Goal: Information Seeking & Learning: Learn about a topic

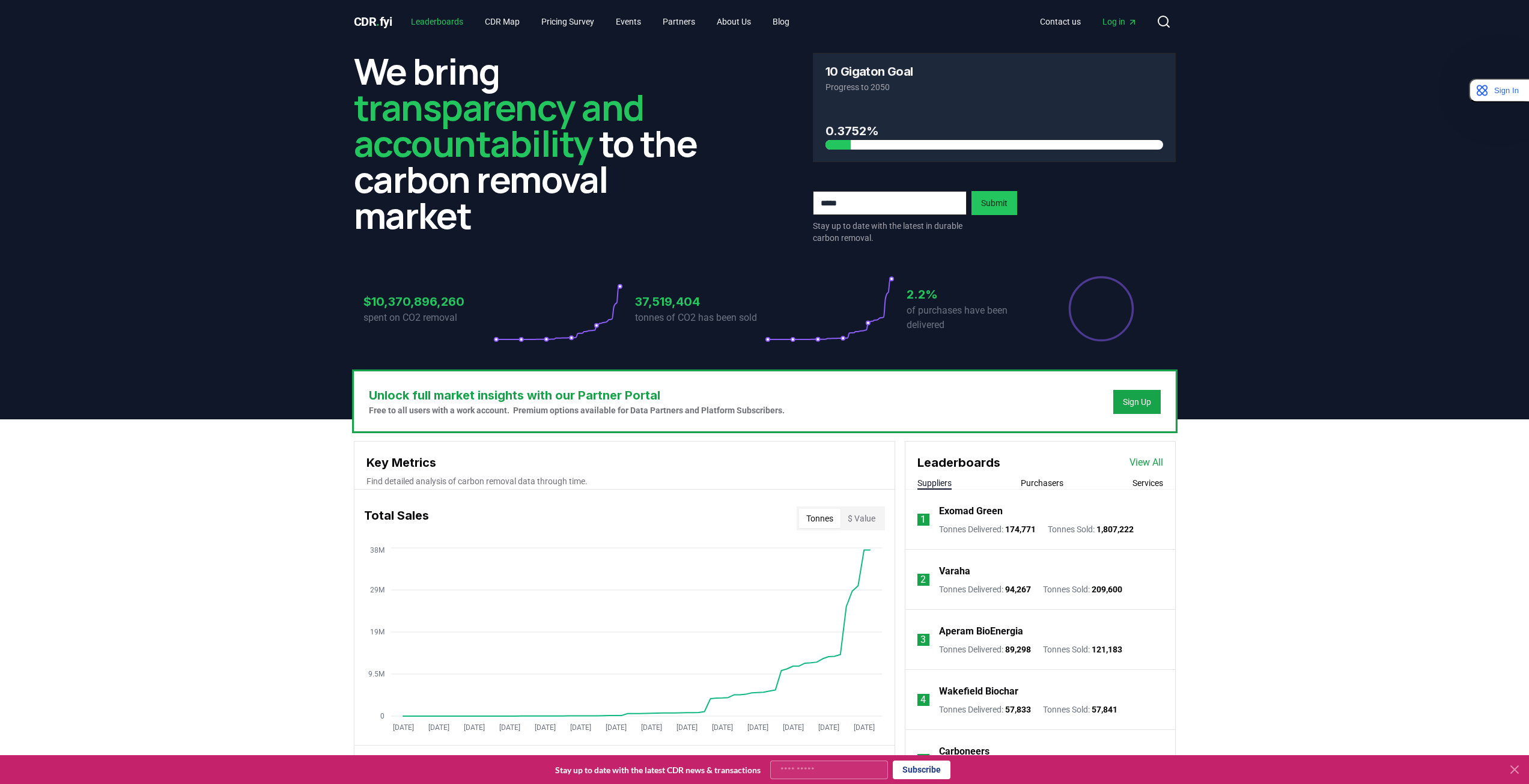
click at [450, 20] on link "Leaderboards" at bounding box center [437, 21] width 71 height 21
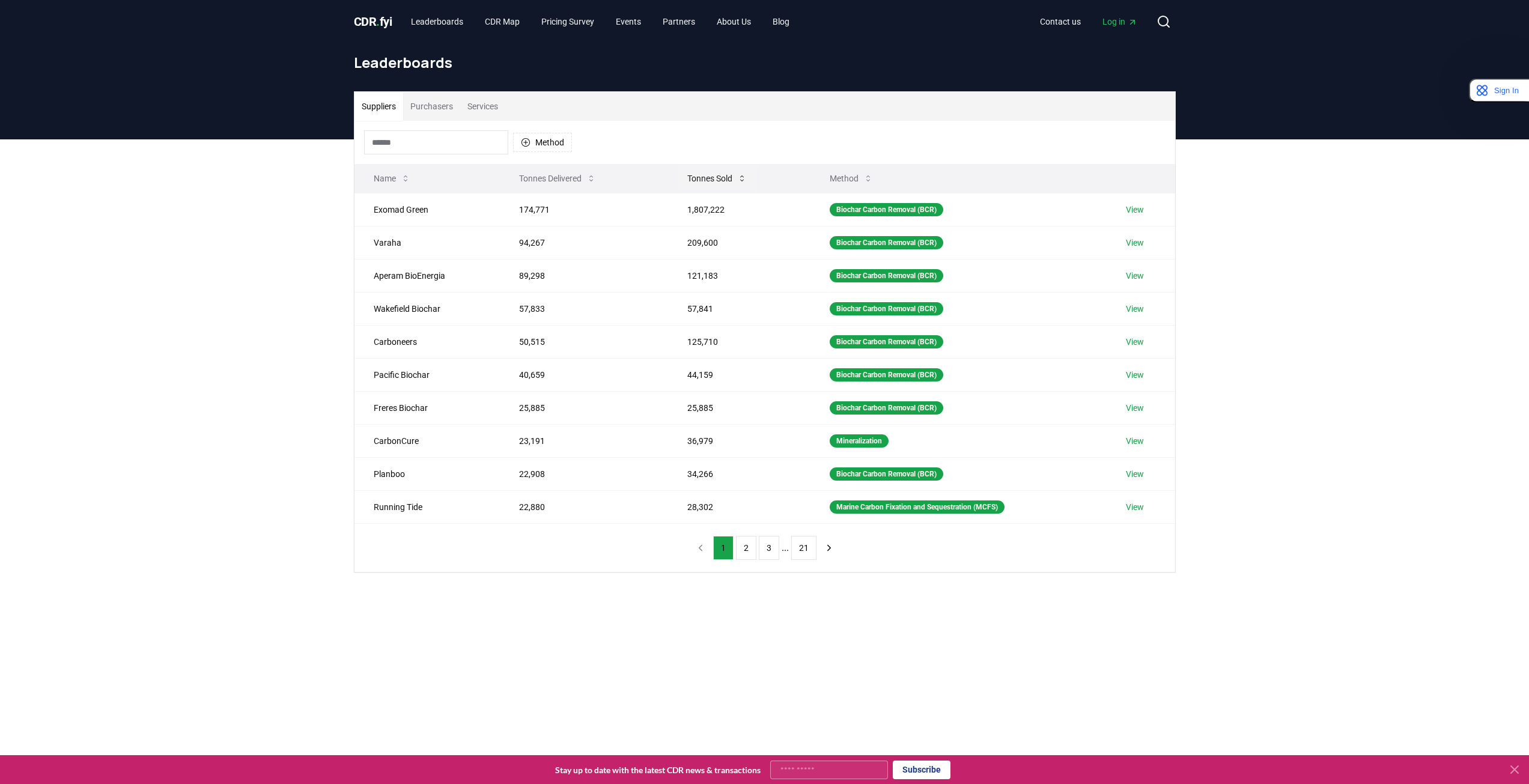
click at [737, 177] on icon at bounding box center [742, 179] width 10 height 10
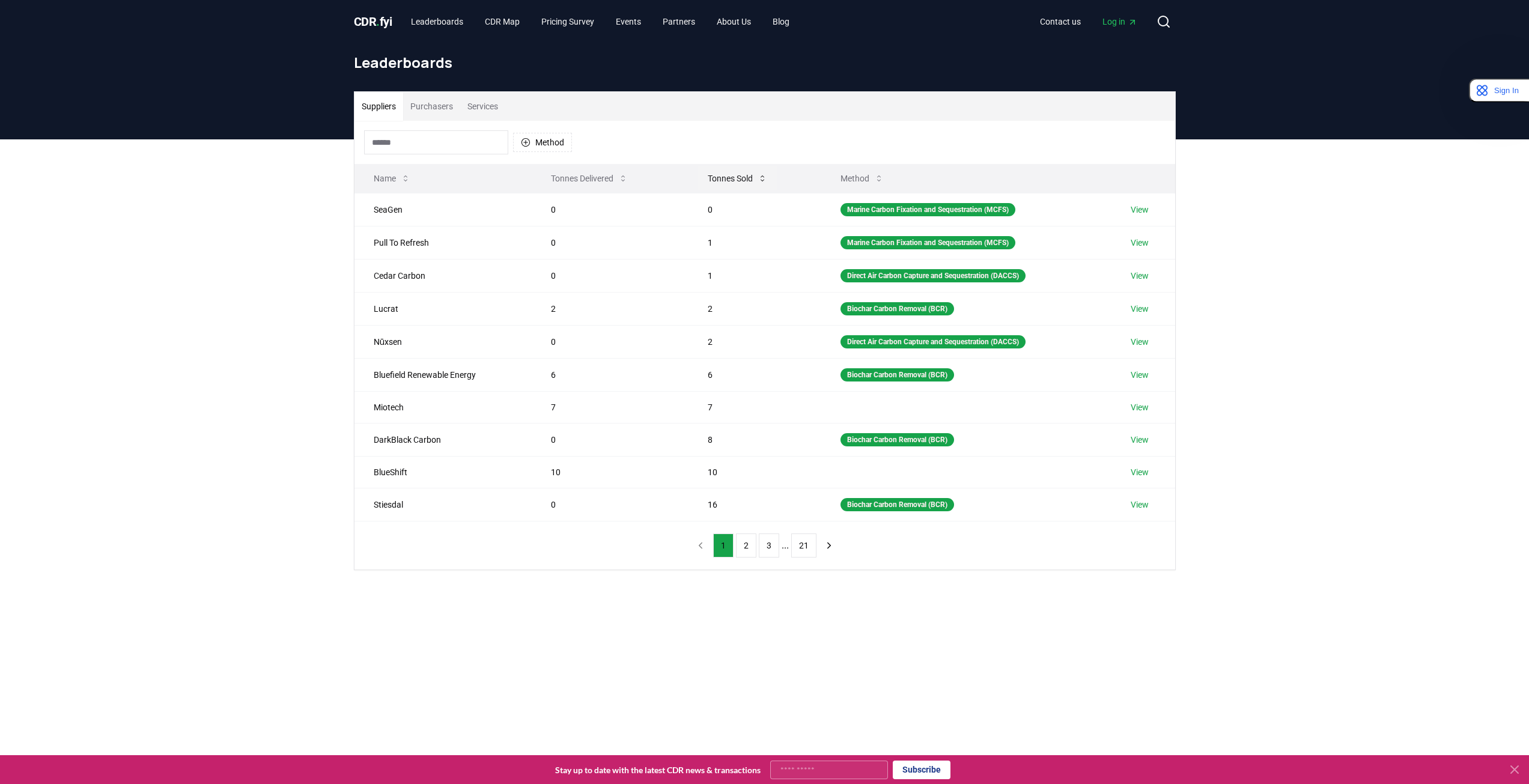
click at [737, 177] on button "Tonnes Sold" at bounding box center [738, 178] width 79 height 24
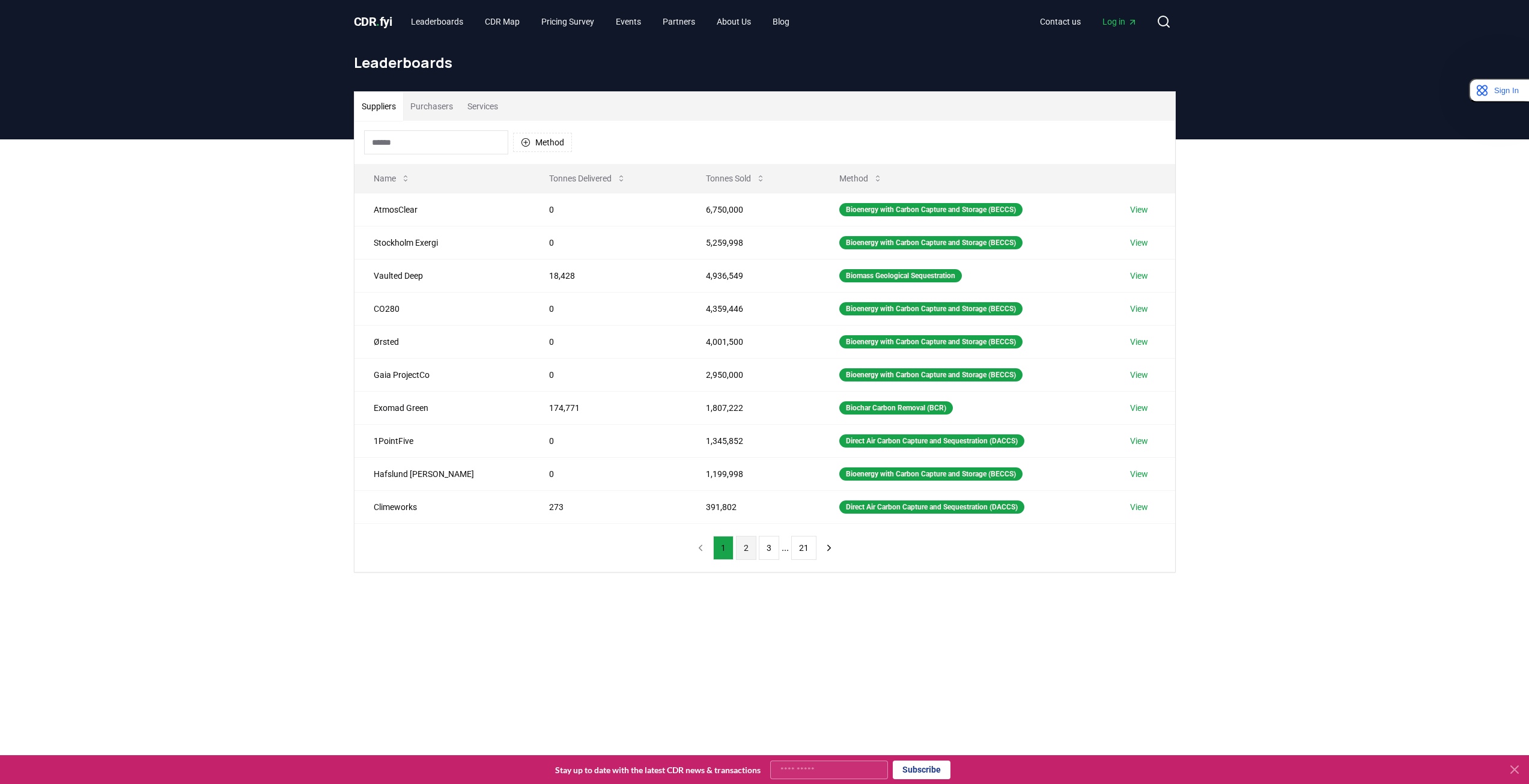
click at [744, 552] on button "2" at bounding box center [746, 547] width 21 height 24
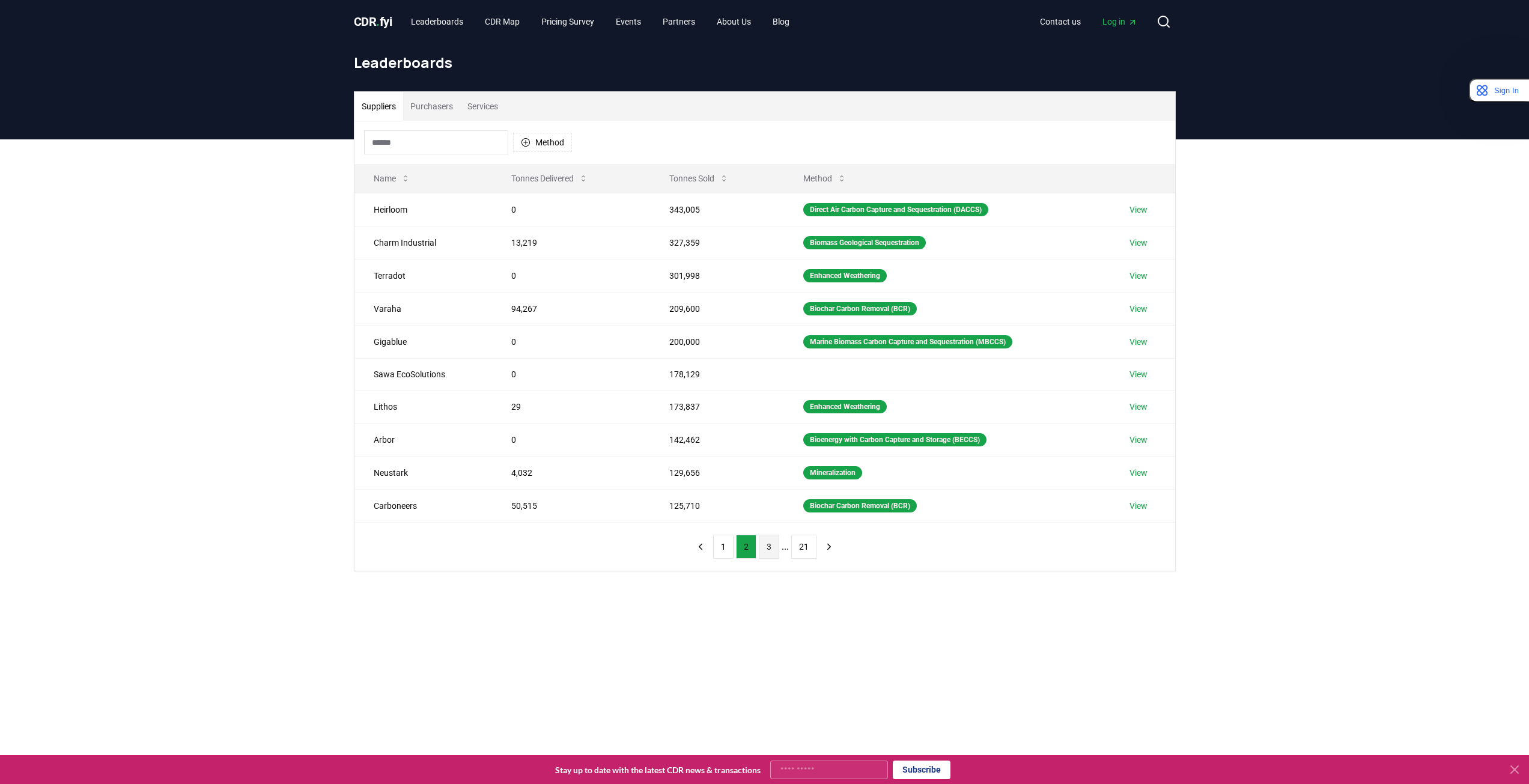
click at [770, 548] on button "3" at bounding box center [769, 546] width 21 height 24
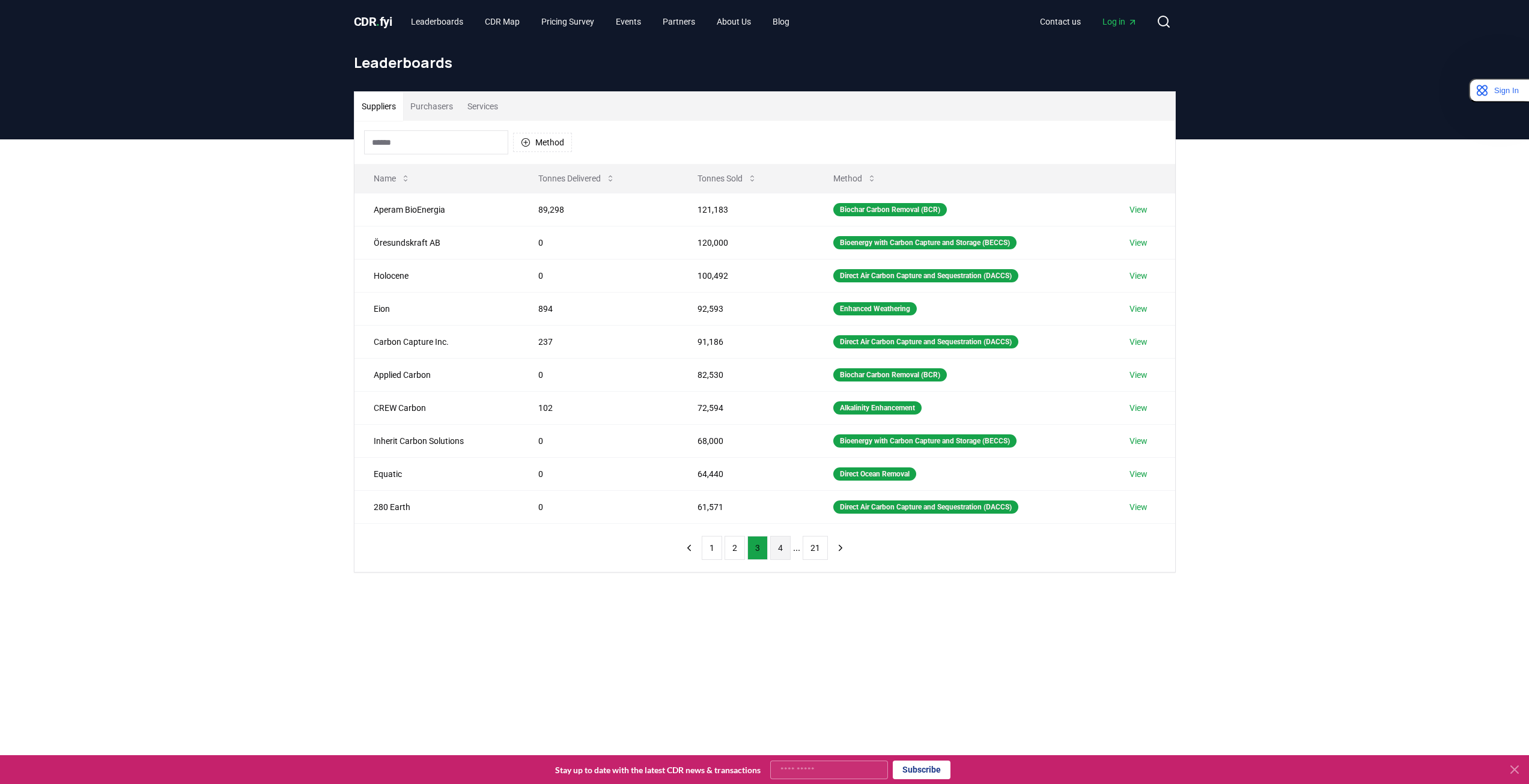
click at [784, 551] on button "4" at bounding box center [781, 547] width 21 height 24
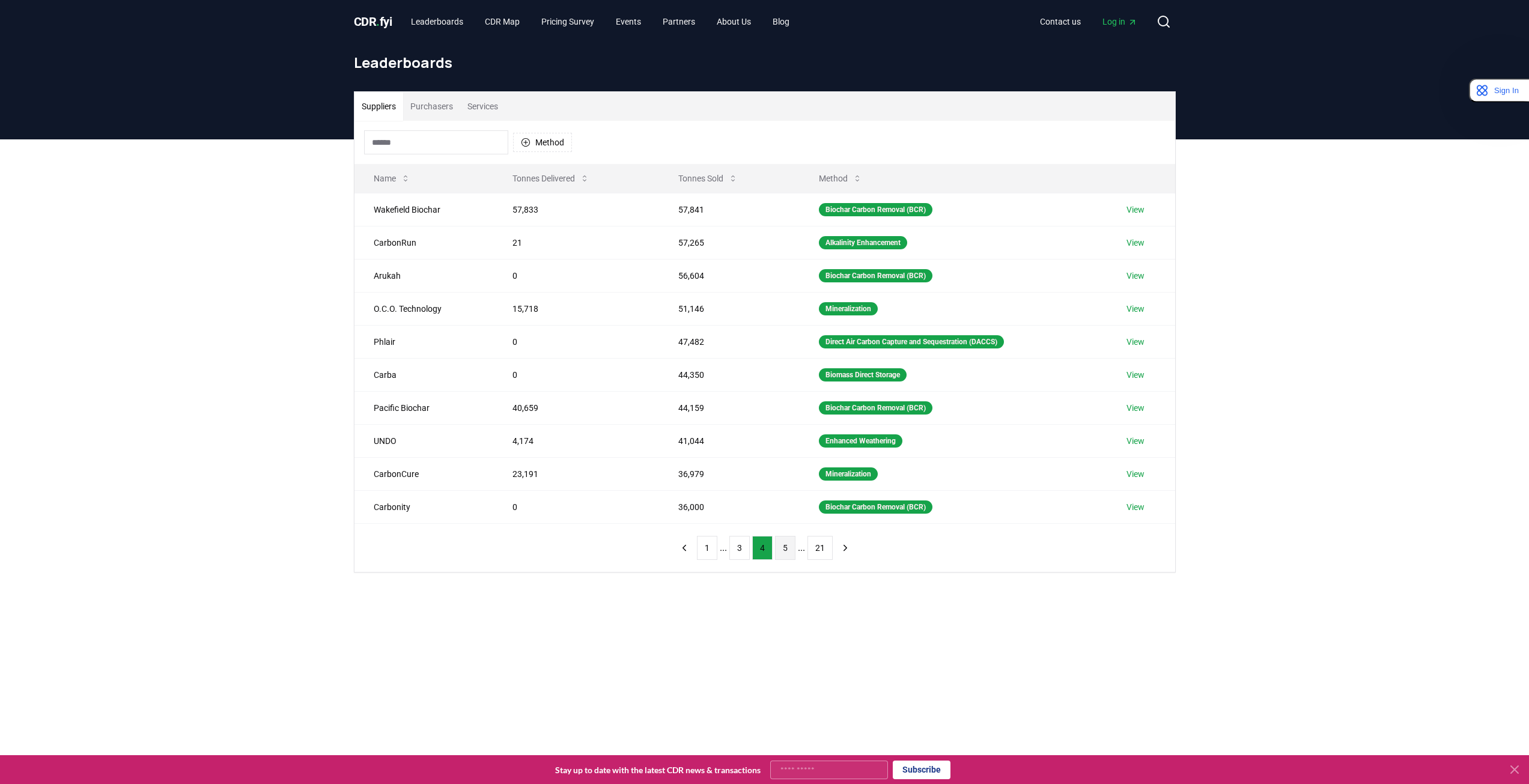
click at [782, 554] on button "5" at bounding box center [786, 547] width 21 height 24
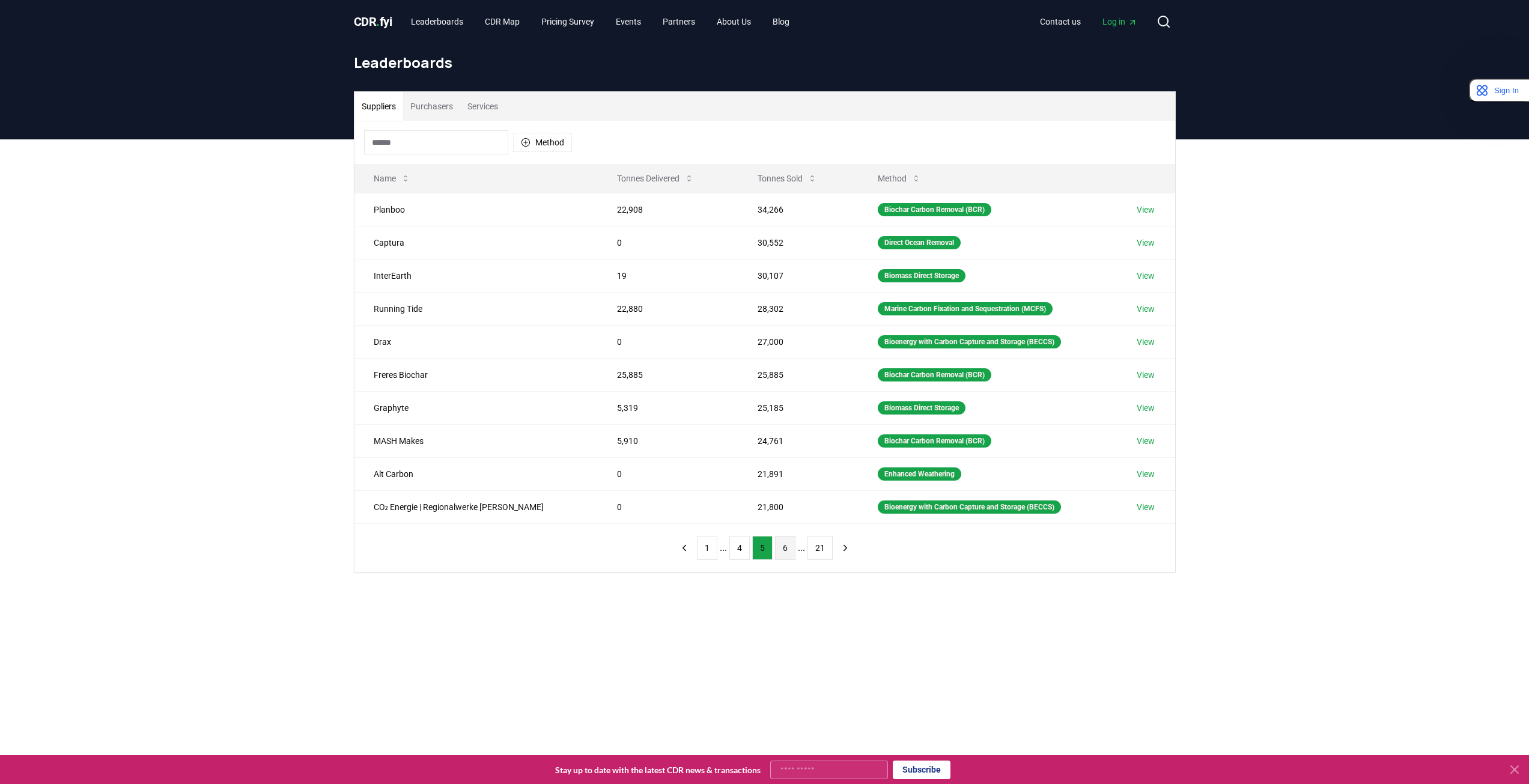
click at [786, 549] on button "6" at bounding box center [786, 547] width 21 height 24
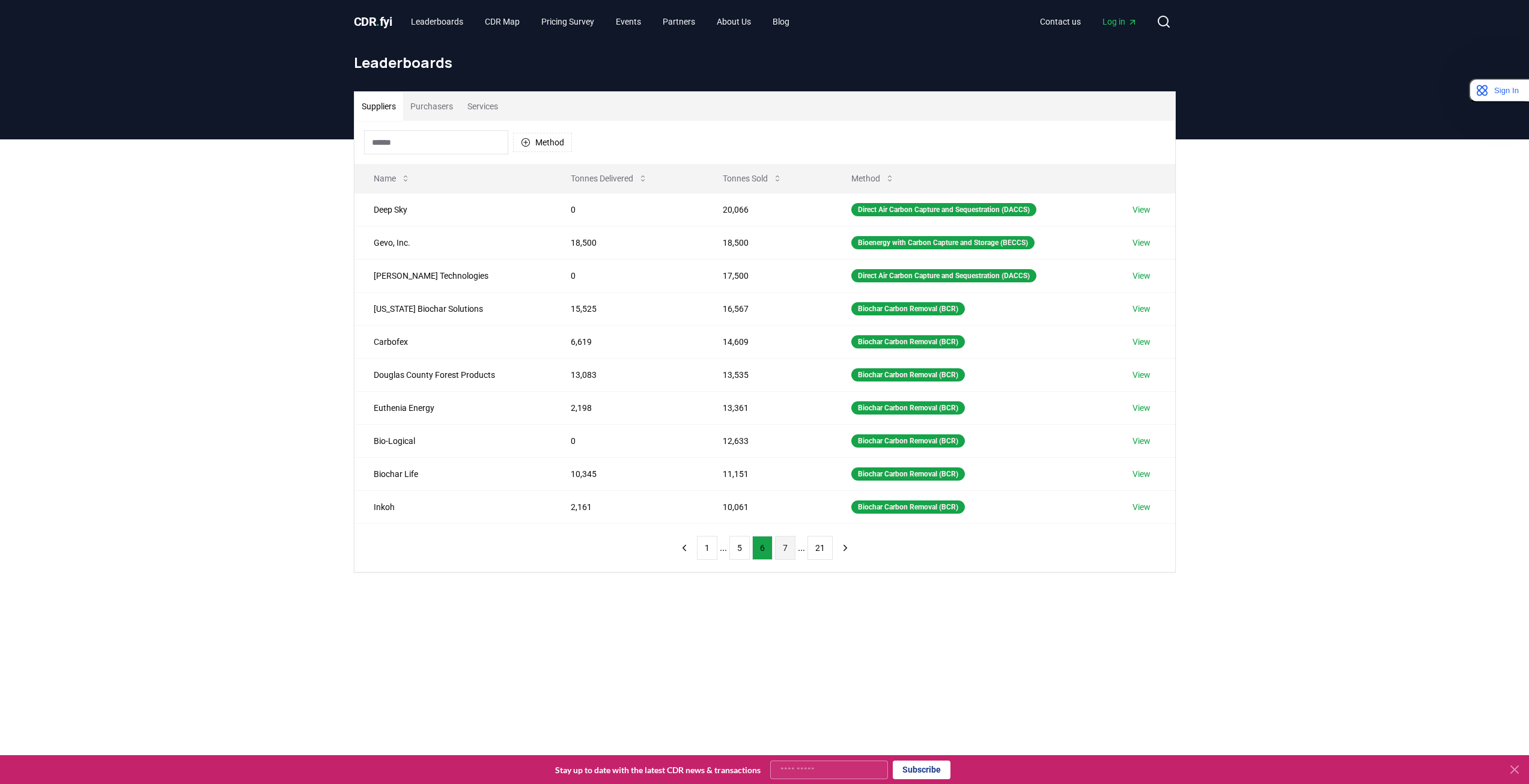
click at [790, 556] on button "7" at bounding box center [786, 547] width 21 height 24
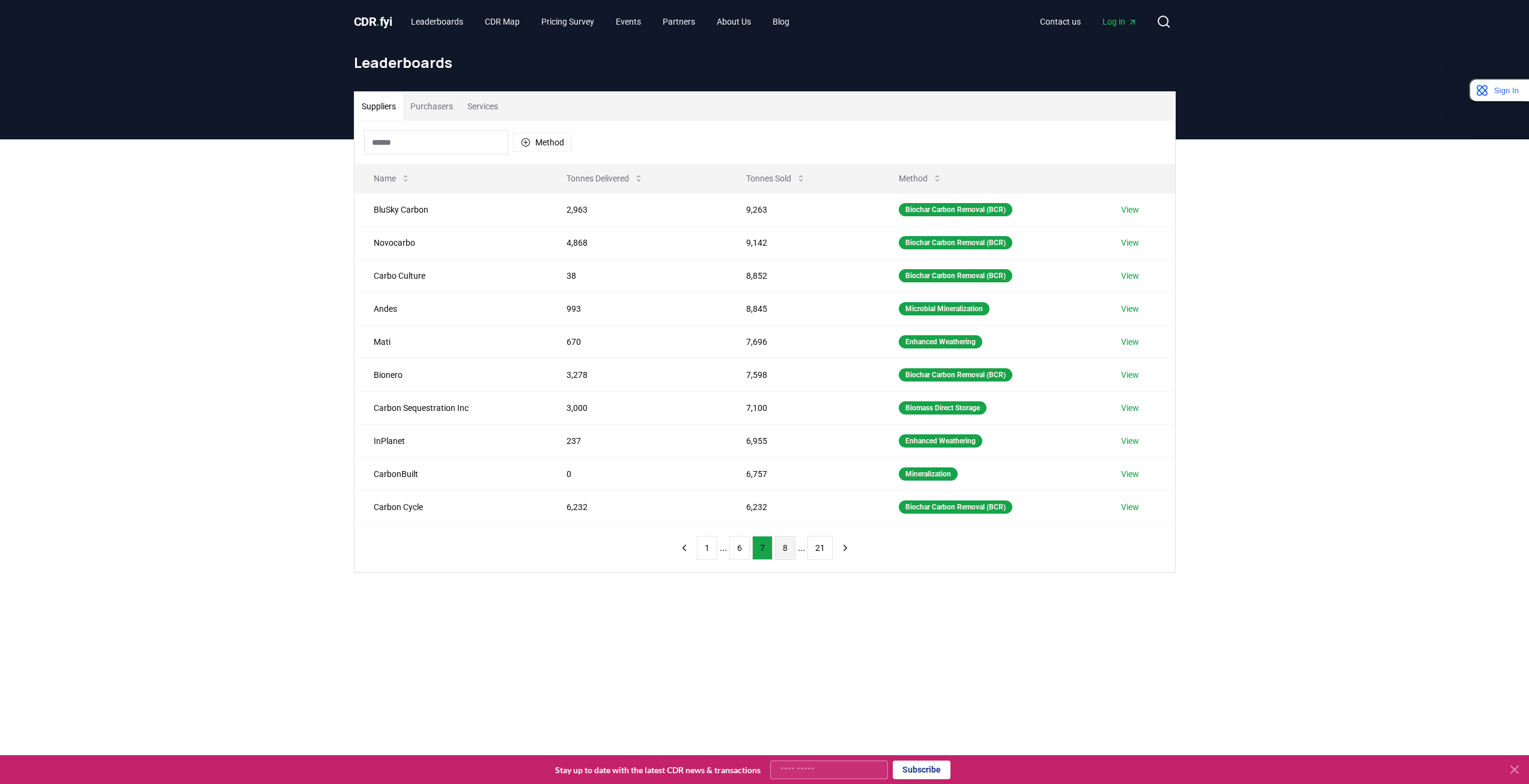
click at [790, 546] on button "8" at bounding box center [786, 547] width 21 height 24
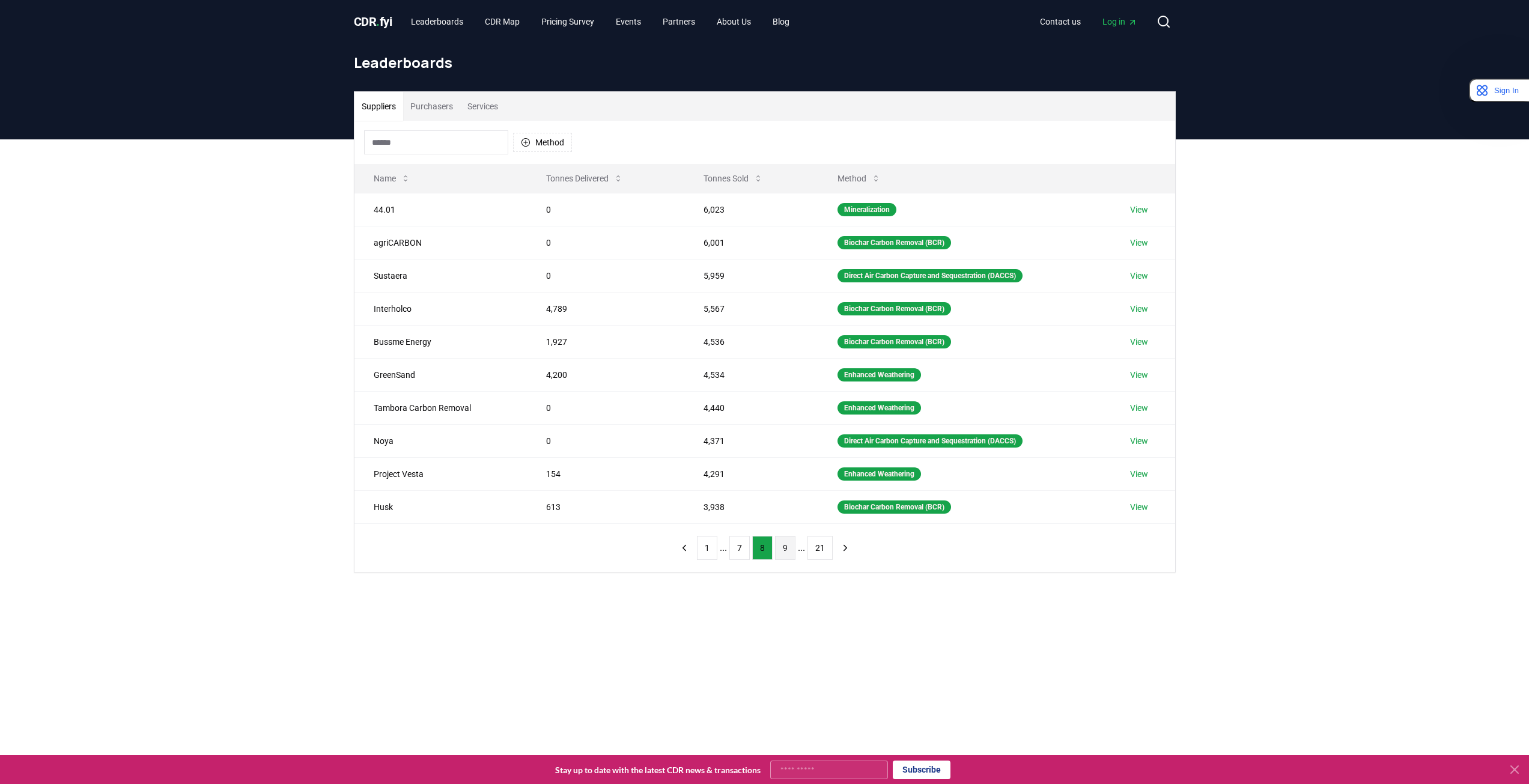
click at [786, 553] on button "9" at bounding box center [786, 547] width 21 height 24
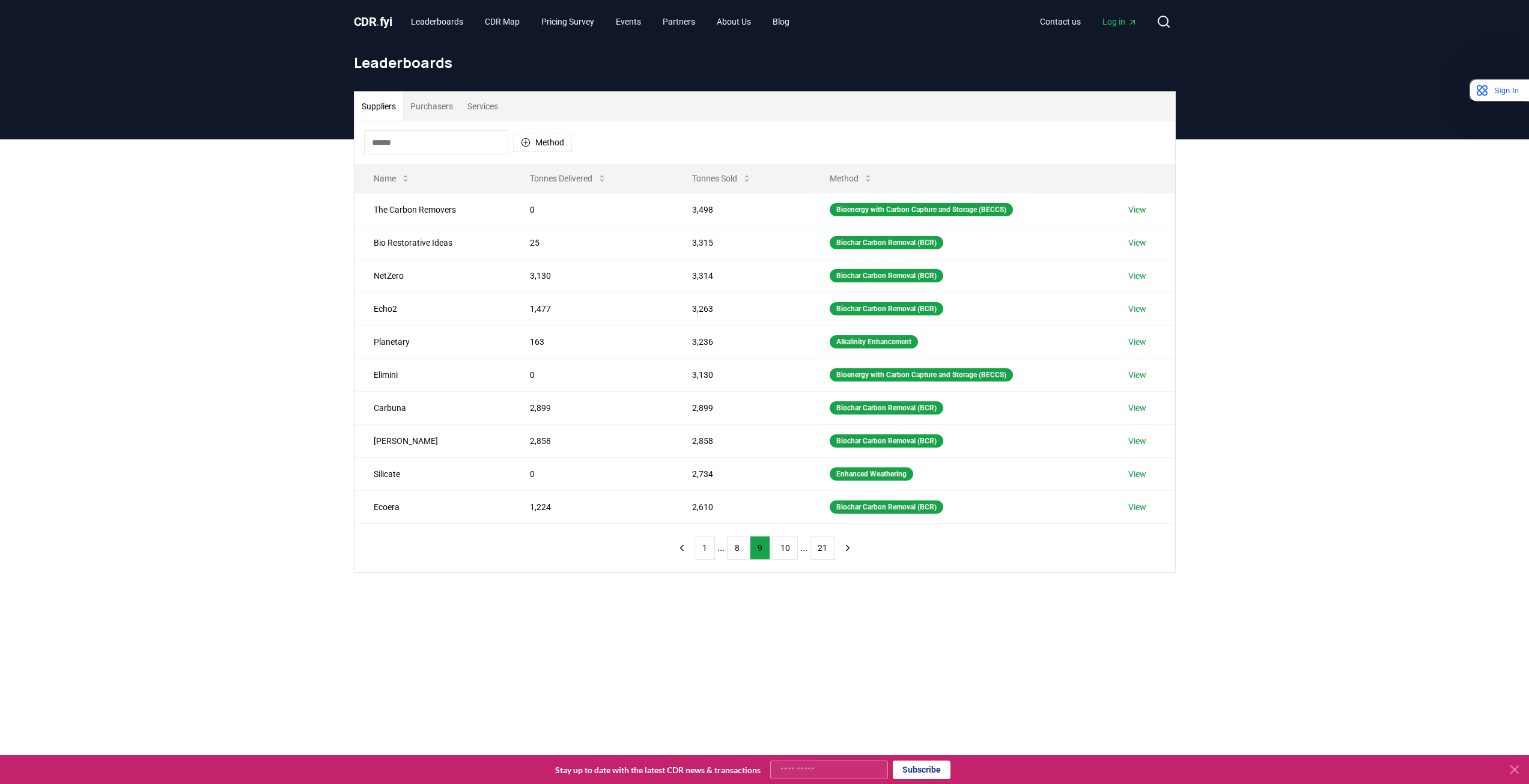
click at [427, 138] on input at bounding box center [436, 142] width 144 height 24
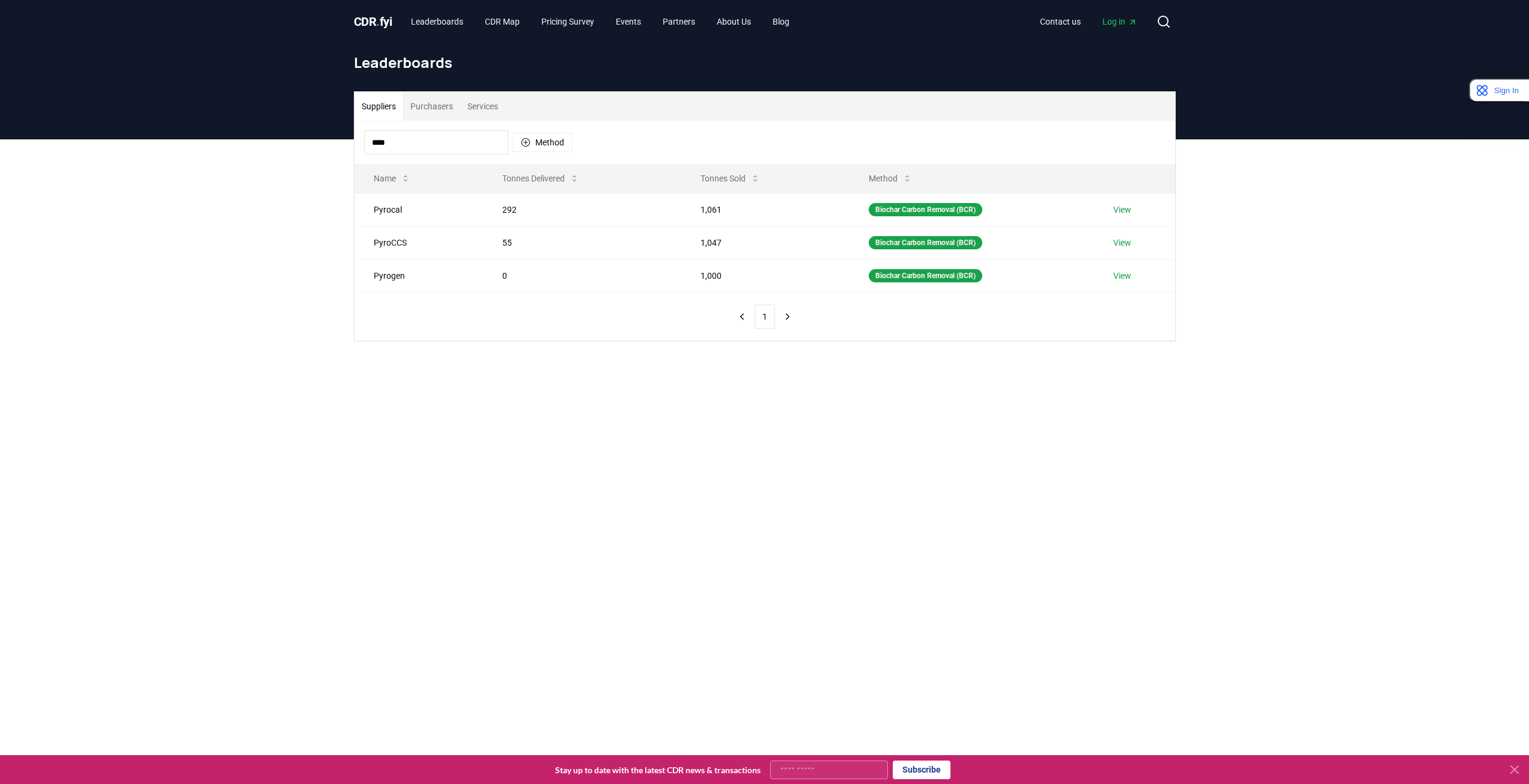
type input "****"
